Goal: Task Accomplishment & Management: Use online tool/utility

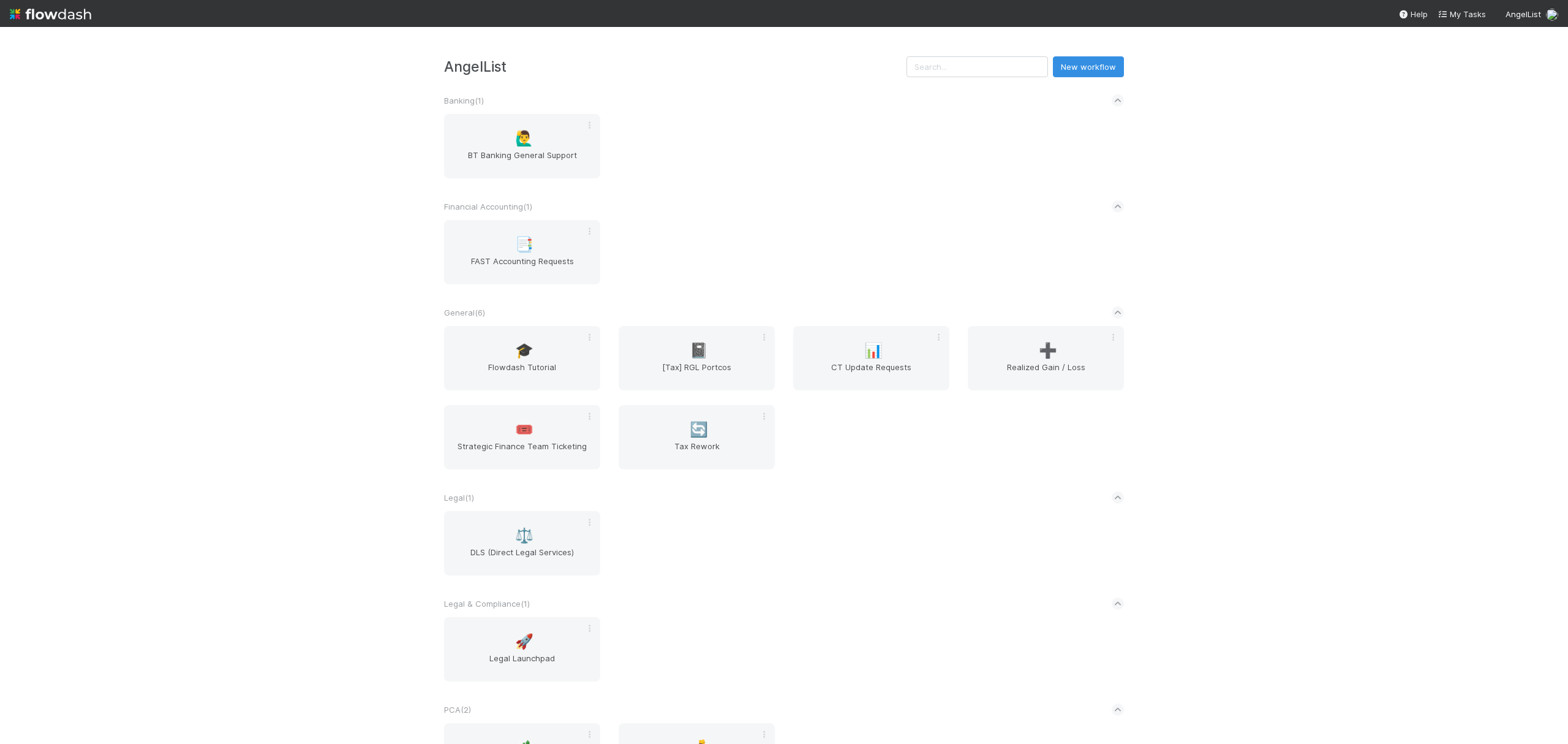
click at [233, 102] on div "AngelList New workflow Banking ( 1 ) 🙋‍♂️ BT Banking General Support Financial …" at bounding box center [784, 385] width 1568 height 717
click at [1064, 351] on div "➕ Realized Gain / Loss" at bounding box center [1045, 358] width 156 height 64
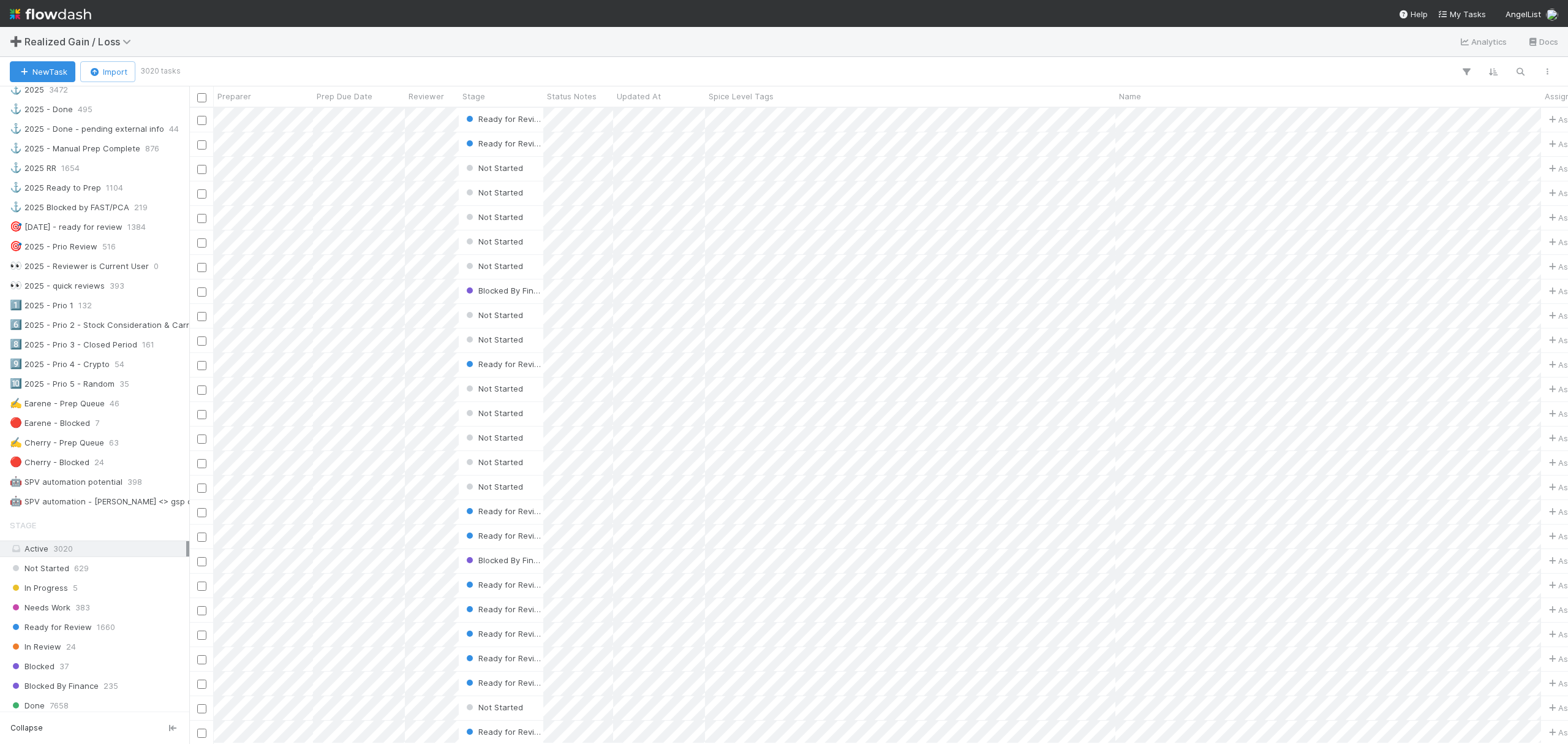
scroll to position [490, 0]
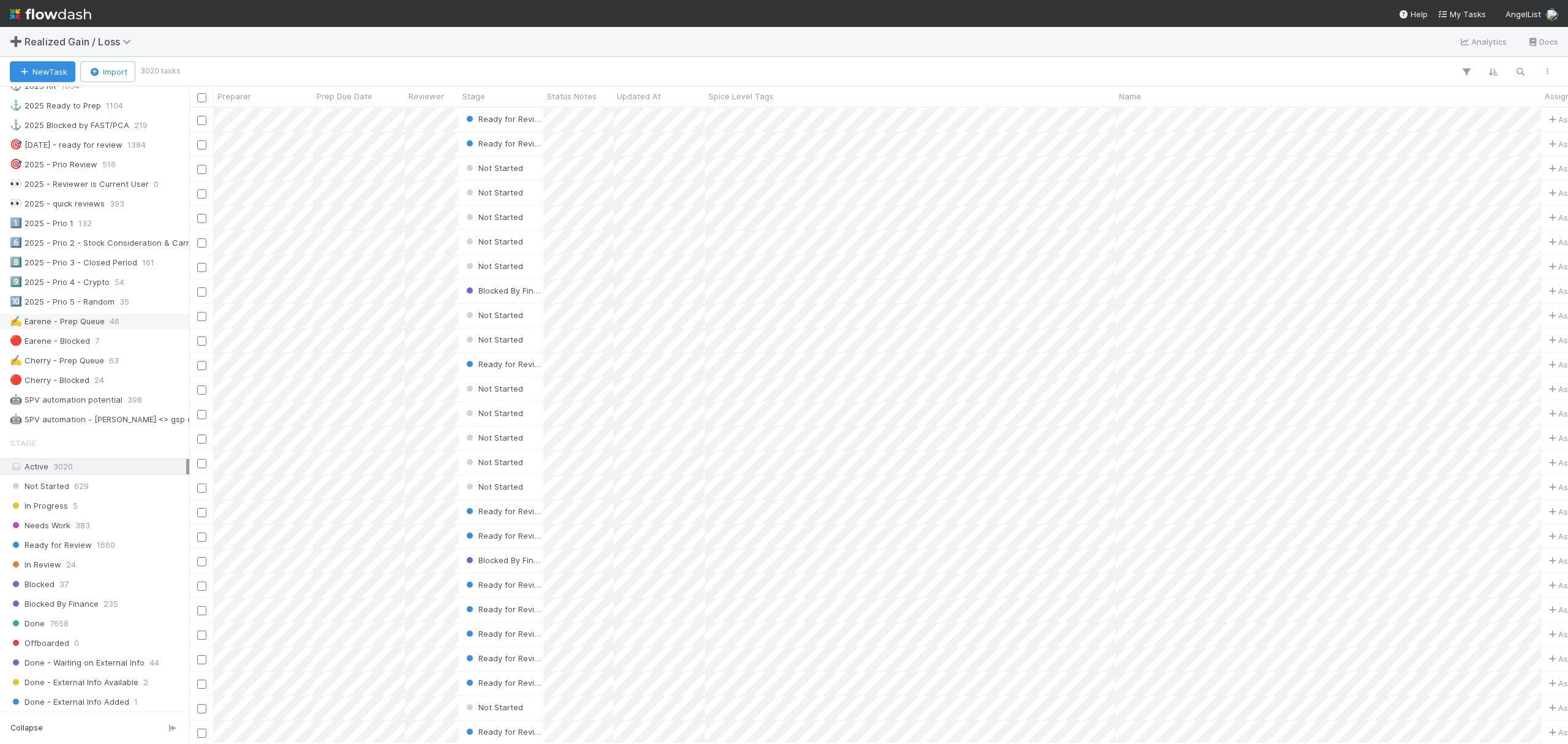
click at [84, 329] on div "✍️ Earene - Prep Queue" at bounding box center [57, 321] width 95 height 16
click at [1524, 71] on icon "button" at bounding box center [1520, 72] width 12 height 11
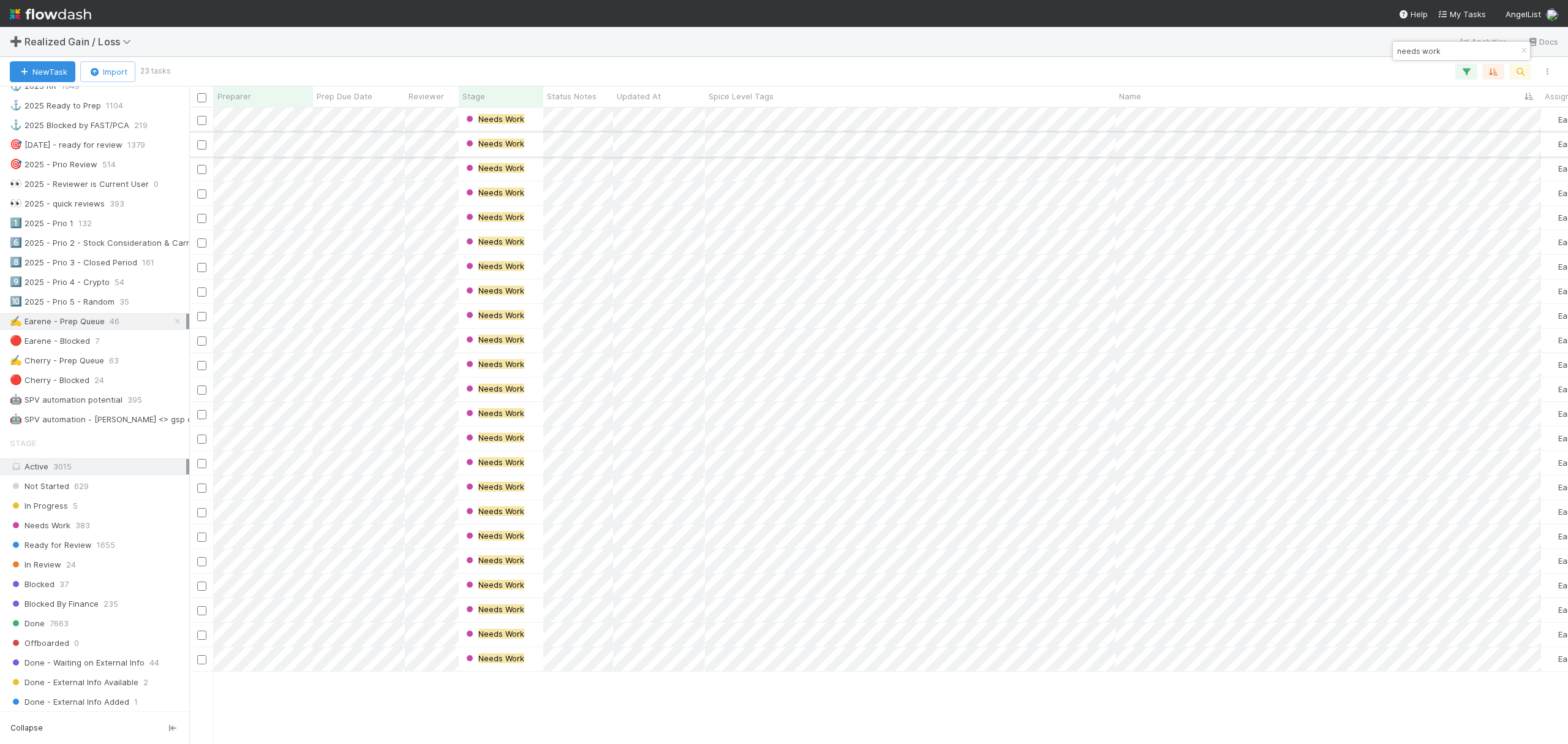
scroll to position [623, 1367]
type input "needs work"
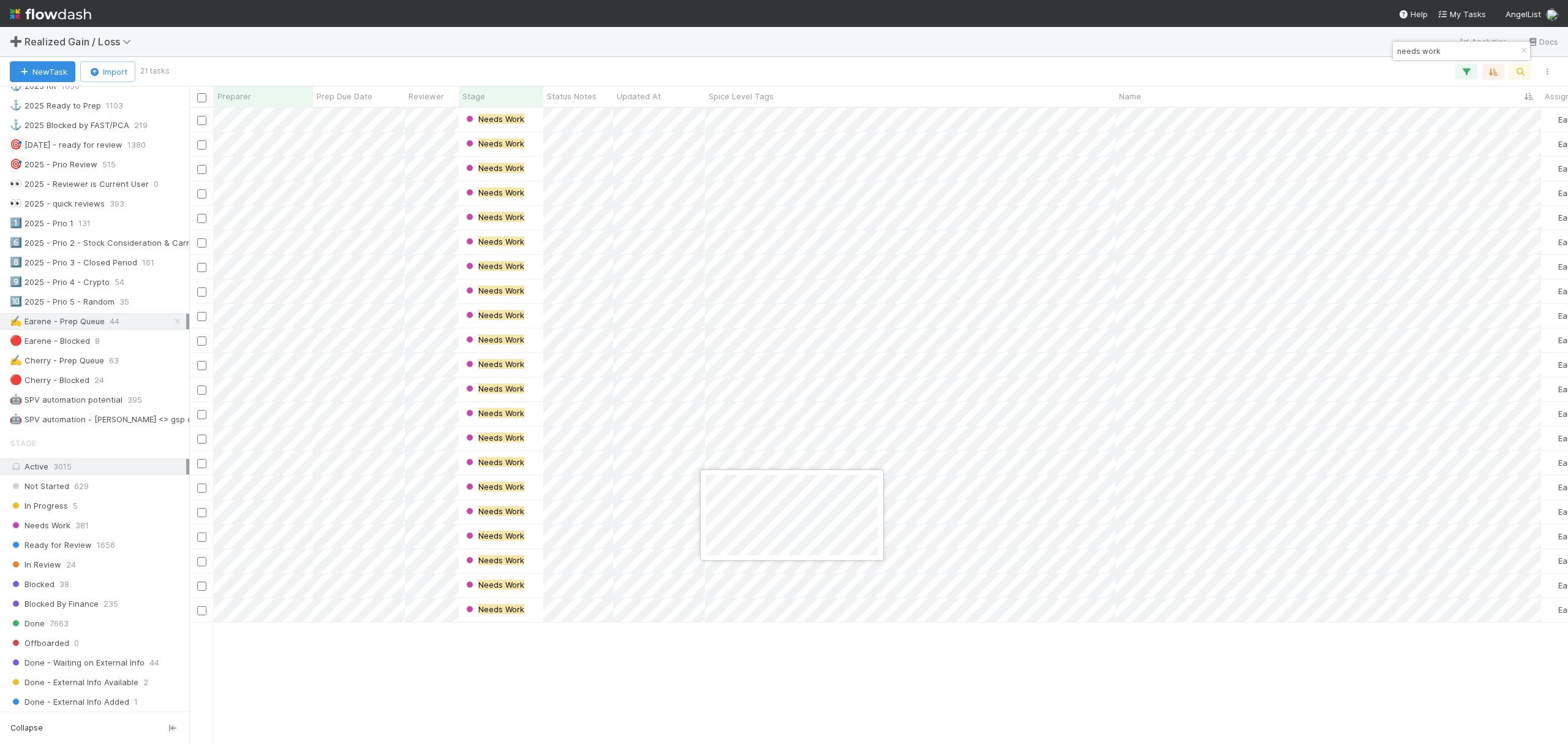
click at [1314, 484] on div at bounding box center [784, 372] width 1568 height 744
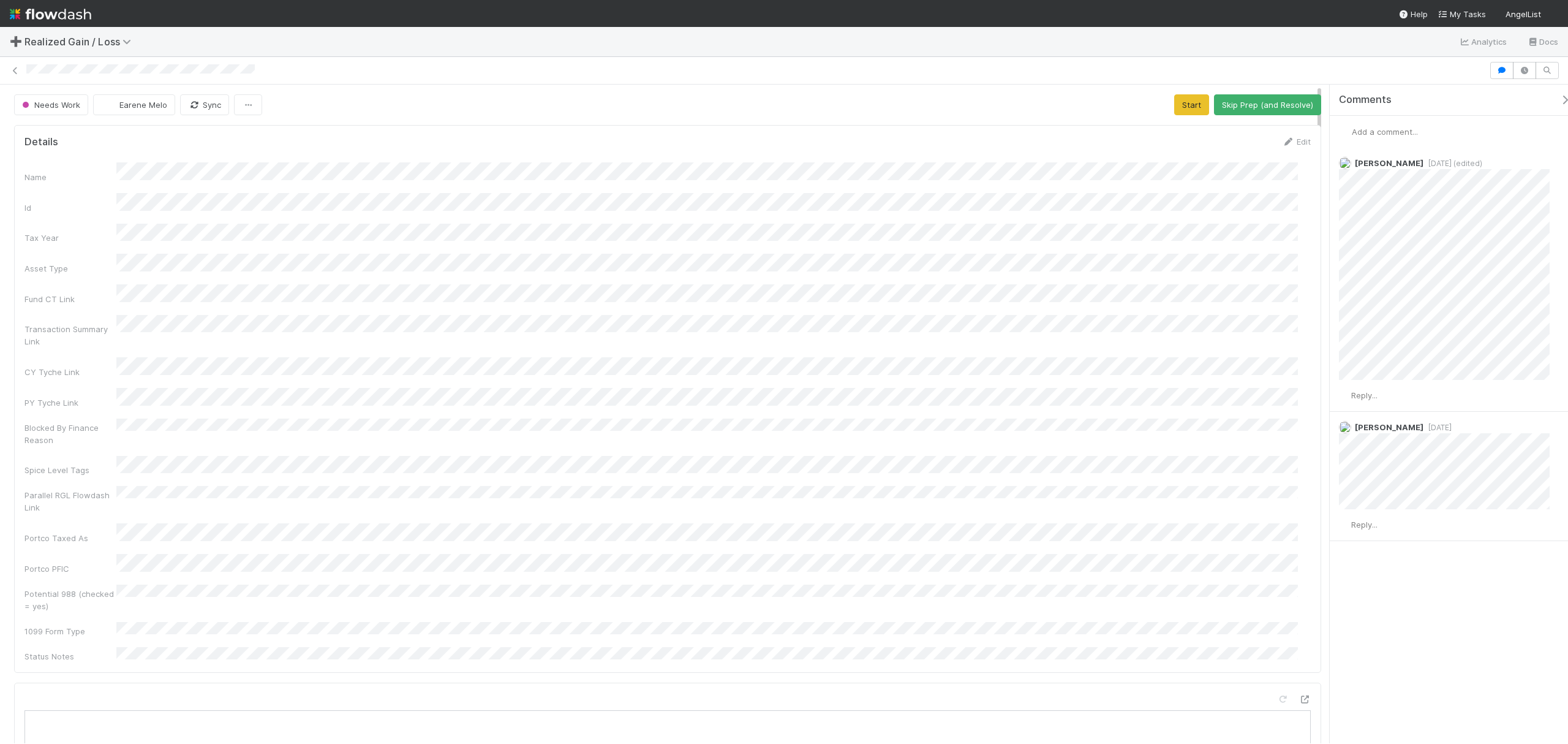
click at [1473, 623] on div "Comments Add a comment... Andrea Tidrow 1 week ago (edited) Reply... Andrea Tid…" at bounding box center [1448, 414] width 238 height 659
click at [881, 184] on div "Name Id Tax Year Asset Type Fund CT Link Transaction Summary Link CY Tyche Link…" at bounding box center [667, 412] width 1286 height 499
drag, startPoint x: 1380, startPoint y: 131, endPoint x: 1387, endPoint y: 133, distance: 7.3
click at [1380, 131] on span "Add a comment..." at bounding box center [1385, 132] width 66 height 10
click at [1186, 96] on button "Start" at bounding box center [1192, 104] width 35 height 21
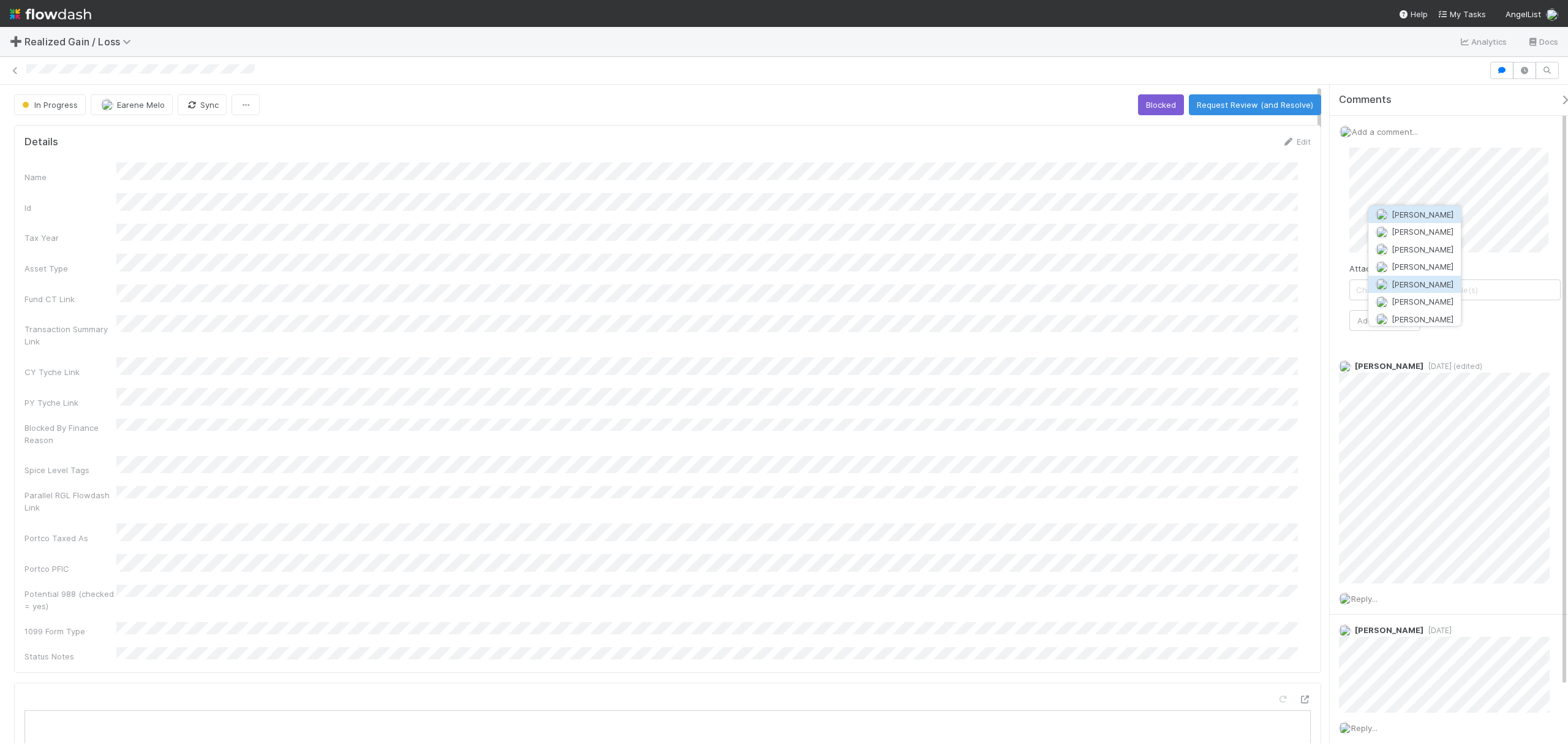
click at [1427, 275] on button "[PERSON_NAME]" at bounding box center [1414, 284] width 92 height 17
click at [1397, 305] on div "Attach files: Choose or drag and drop file(s) Add Comment" at bounding box center [1455, 239] width 211 height 183
click at [1397, 317] on button "Add Comment" at bounding box center [1385, 320] width 71 height 21
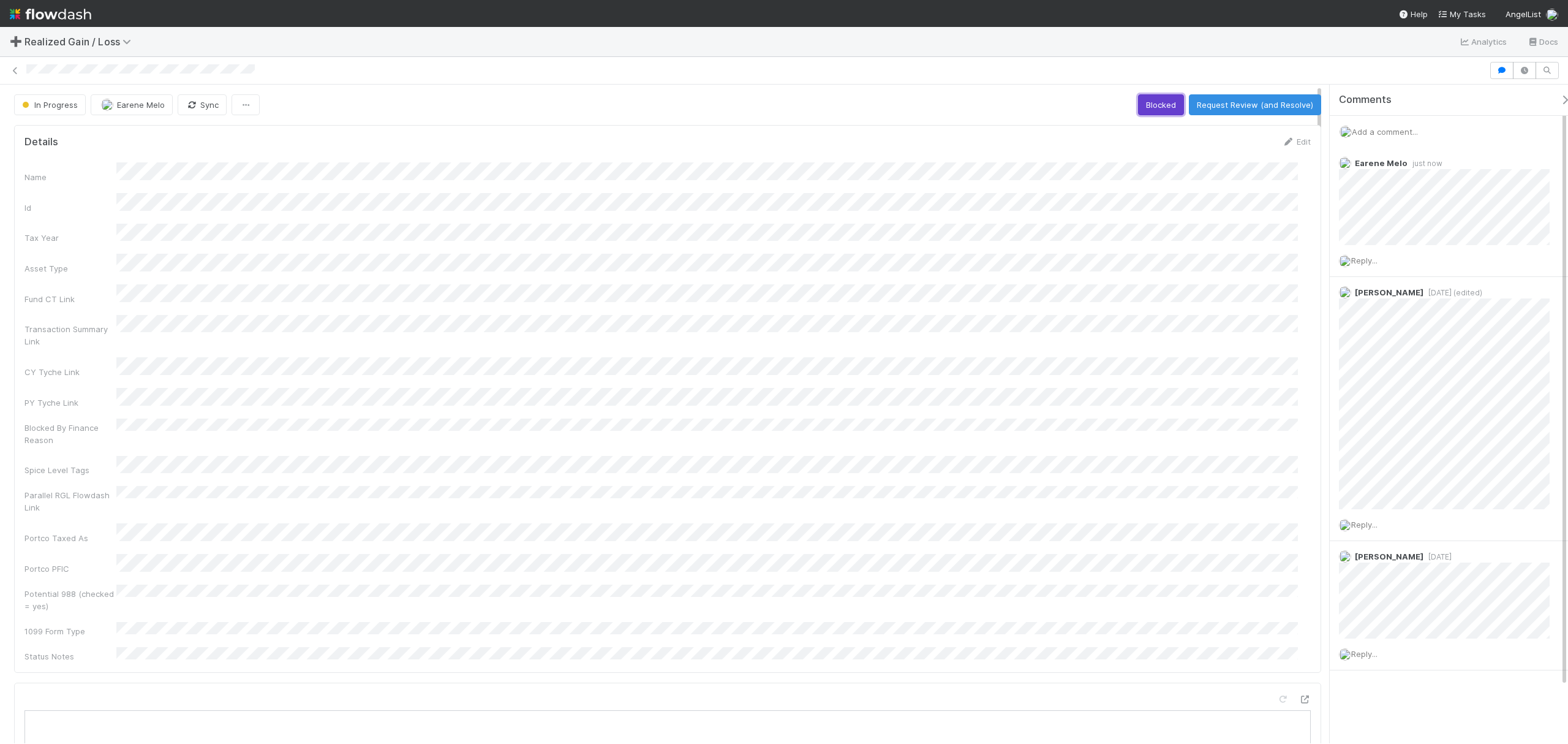
click at [1172, 106] on button "Blocked" at bounding box center [1161, 104] width 46 height 21
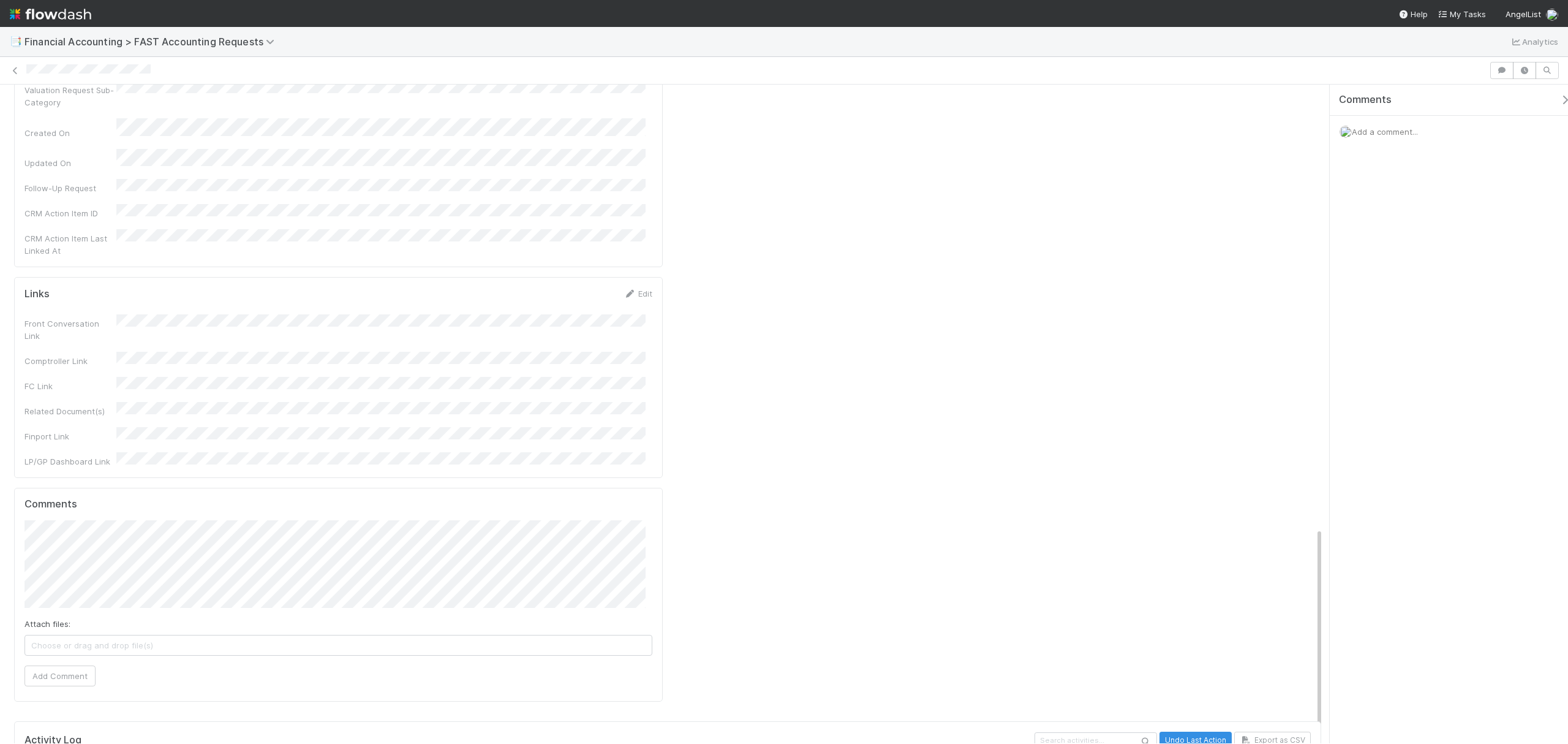
scroll to position [1365, 0]
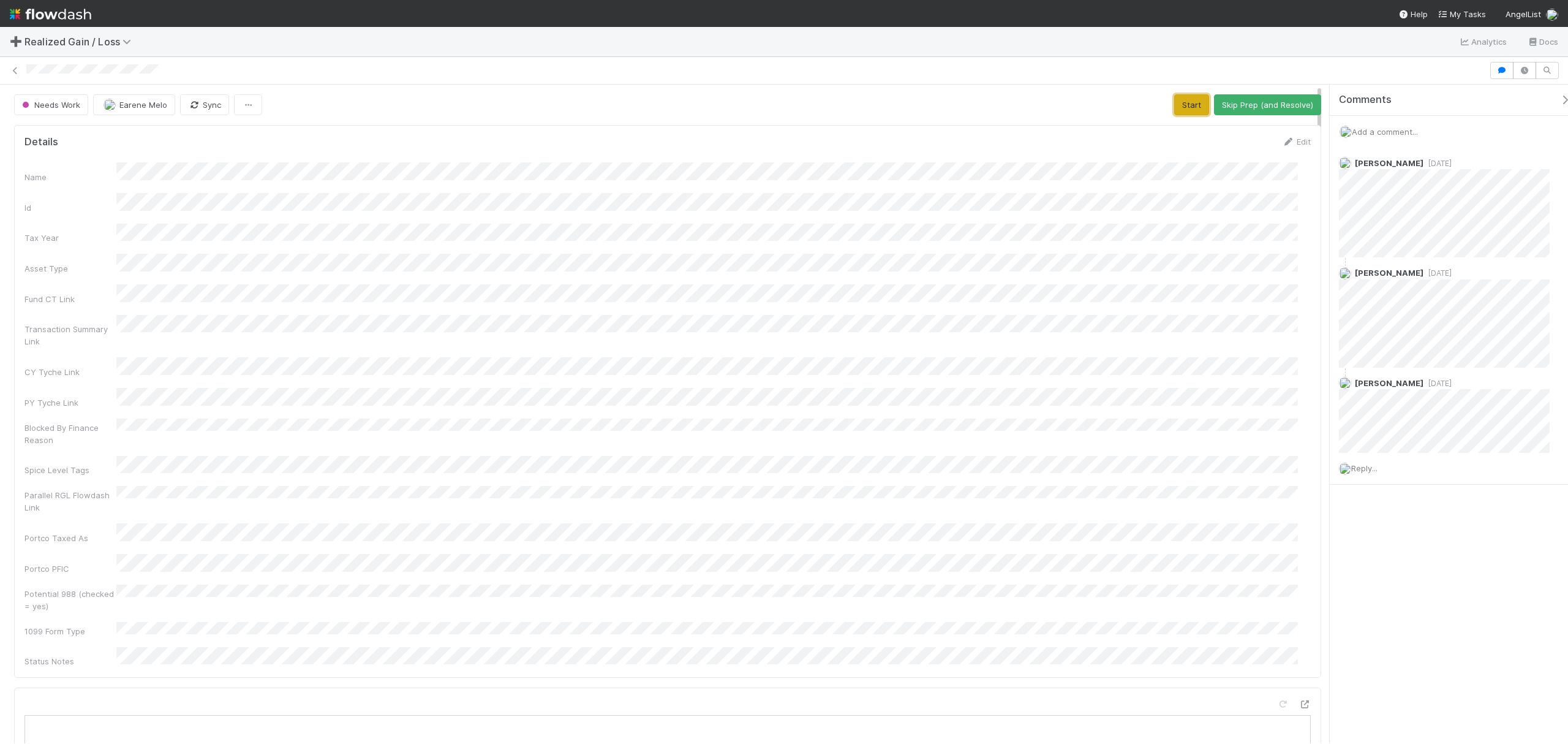
click at [1176, 102] on button "Start" at bounding box center [1192, 104] width 35 height 21
click at [1224, 111] on button "Request Review (and Resolve)" at bounding box center [1255, 104] width 132 height 21
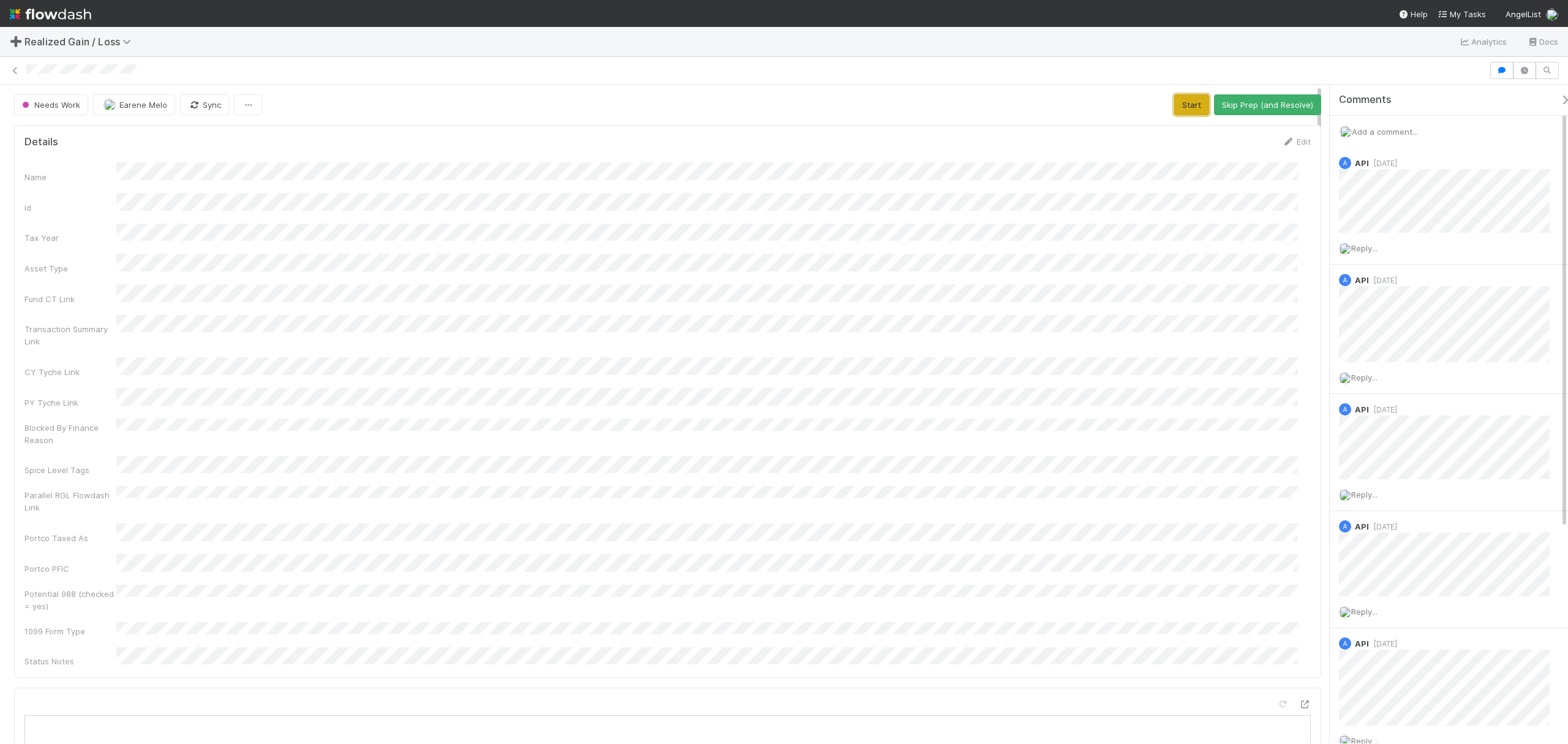
click at [1174, 105] on button "Start" at bounding box center [1192, 104] width 35 height 21
